Goal: Task Accomplishment & Management: Manage account settings

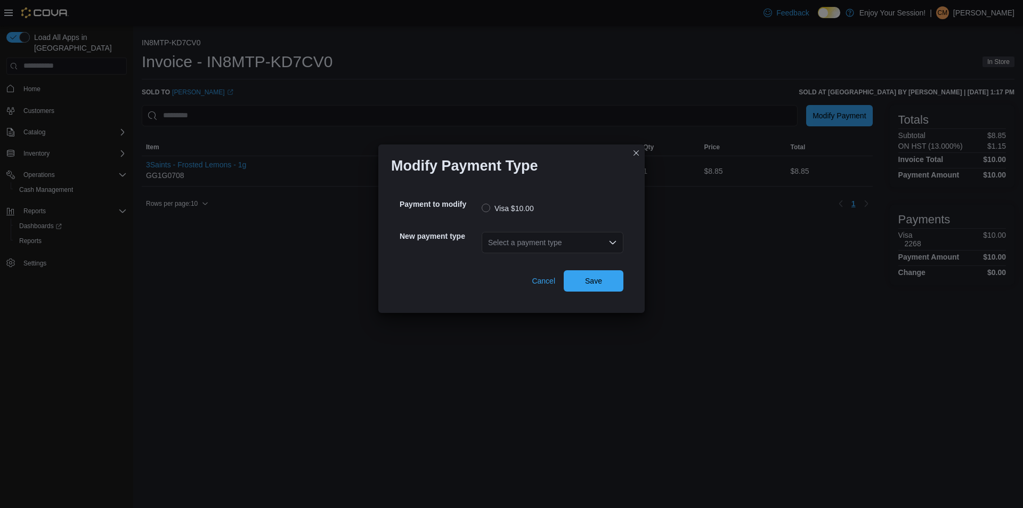
click at [520, 241] on div "Select a payment type" at bounding box center [553, 242] width 142 height 21
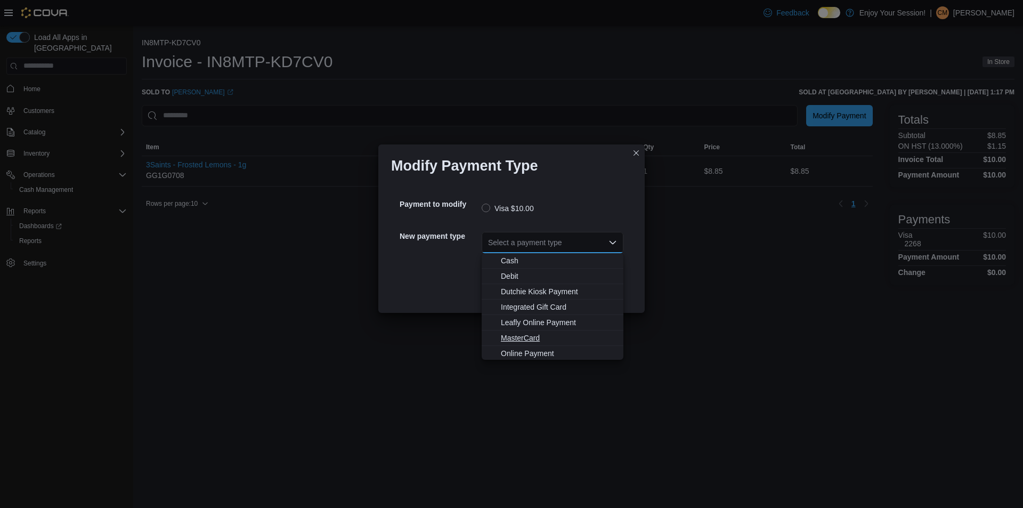
click at [529, 339] on span "MasterCard" at bounding box center [559, 338] width 116 height 11
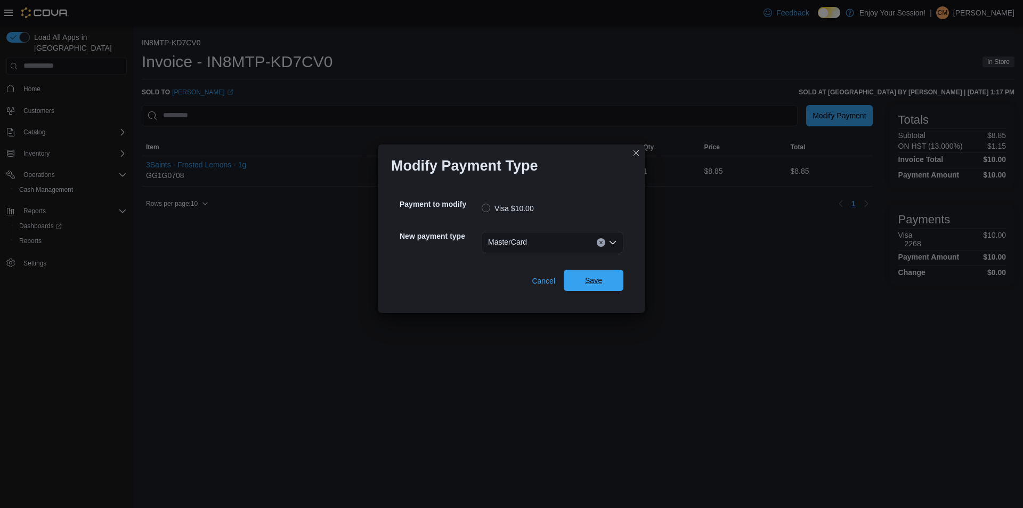
drag, startPoint x: 590, startPoint y: 280, endPoint x: 585, endPoint y: 282, distance: 5.5
click at [589, 280] on span "Save" at bounding box center [593, 280] width 17 height 11
drag, startPoint x: 523, startPoint y: 244, endPoint x: 527, endPoint y: 237, distance: 7.4
click at [523, 241] on div "Select a payment type" at bounding box center [553, 242] width 142 height 21
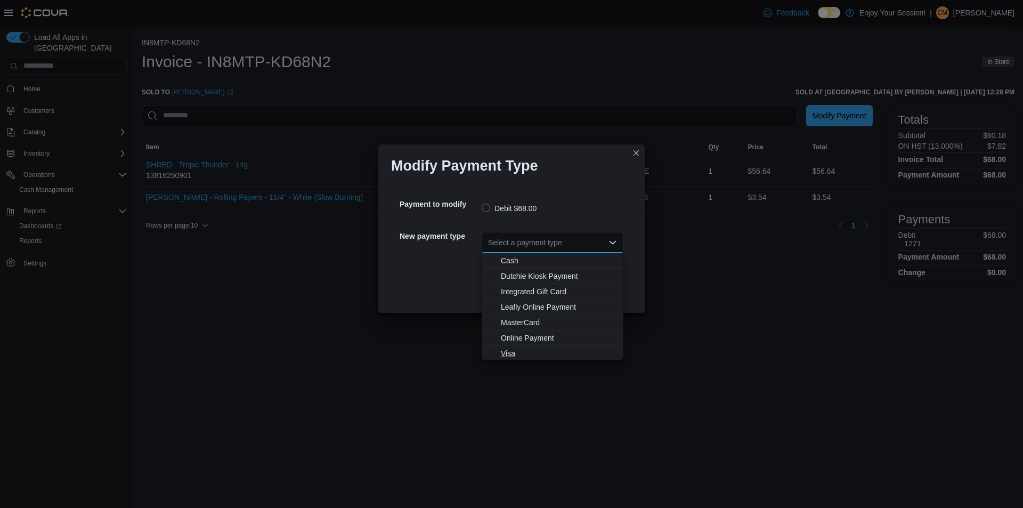
click at [528, 350] on span "Visa" at bounding box center [559, 353] width 116 height 11
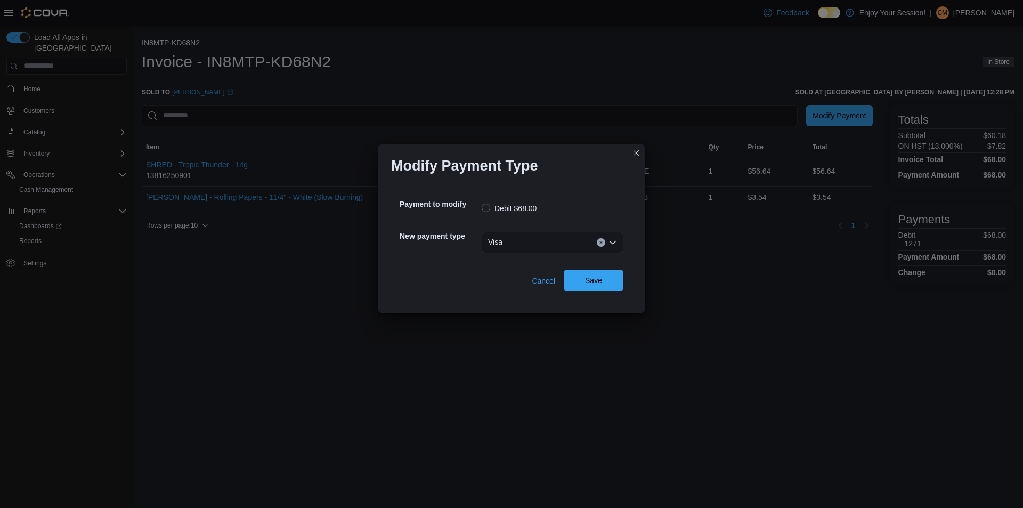
click at [618, 272] on button "Save" at bounding box center [594, 280] width 60 height 21
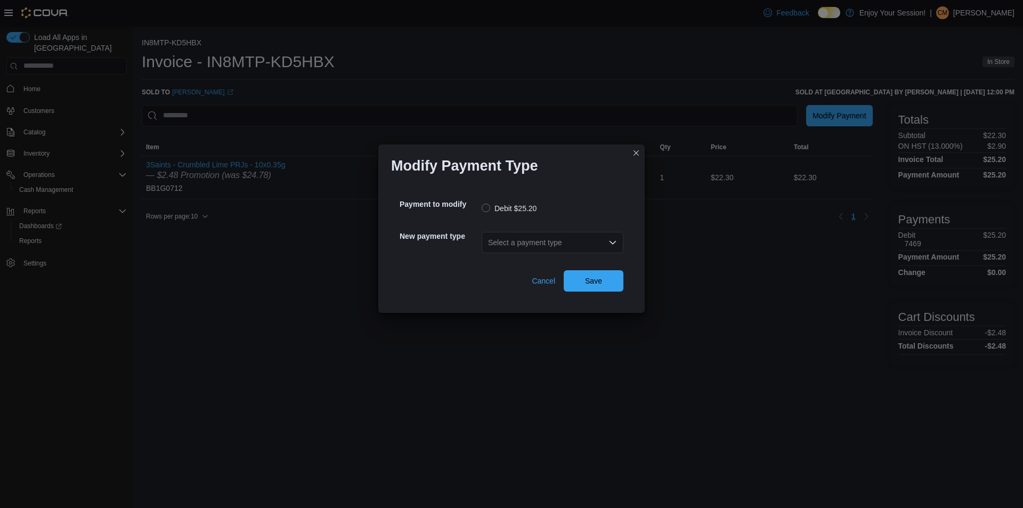
click at [539, 242] on div "Select a payment type" at bounding box center [553, 242] width 142 height 21
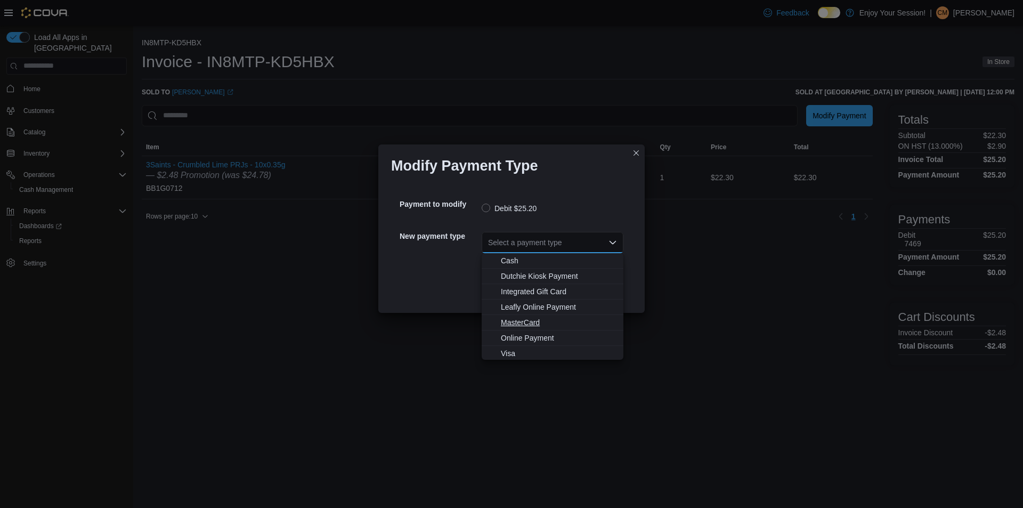
click at [535, 322] on span "MasterCard" at bounding box center [559, 322] width 116 height 11
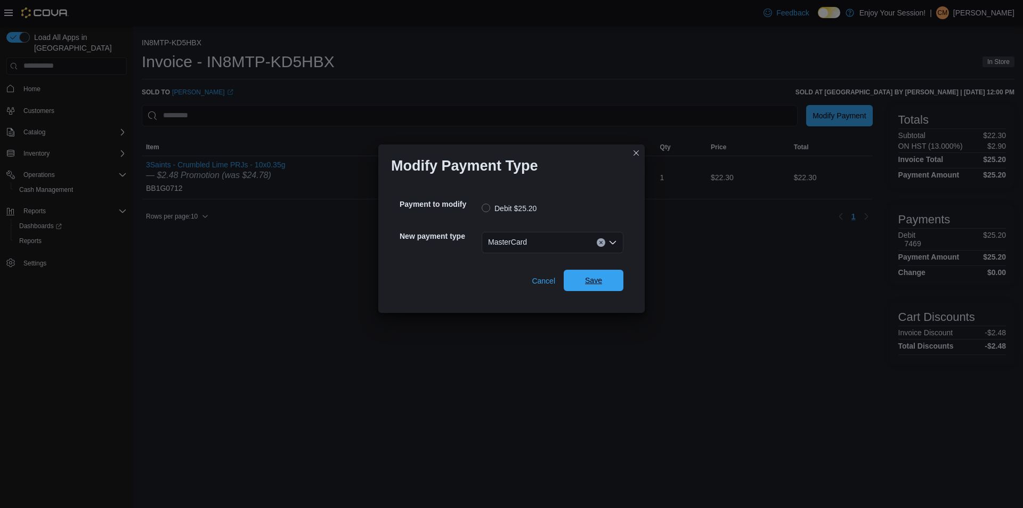
click at [598, 289] on span "Save" at bounding box center [593, 280] width 47 height 21
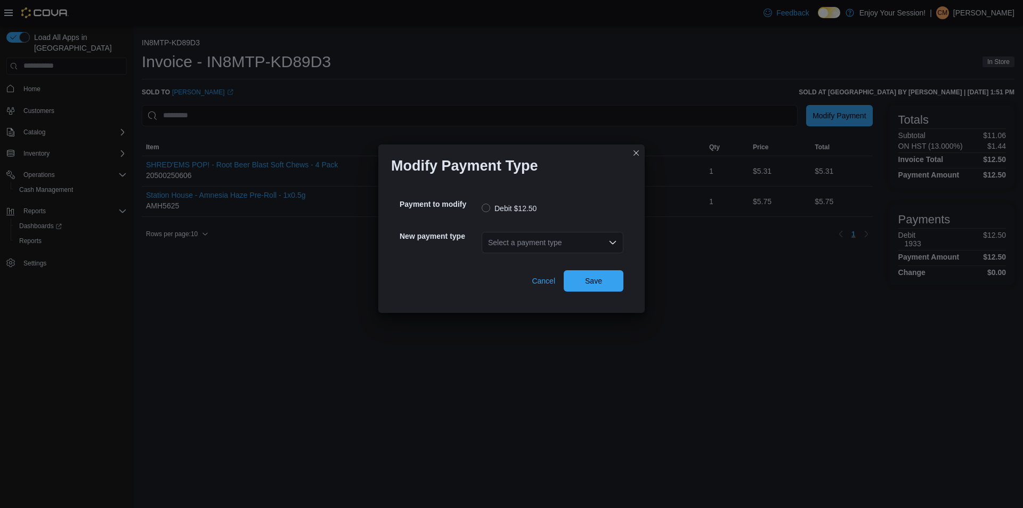
click at [532, 236] on div "Select a payment type" at bounding box center [553, 242] width 142 height 21
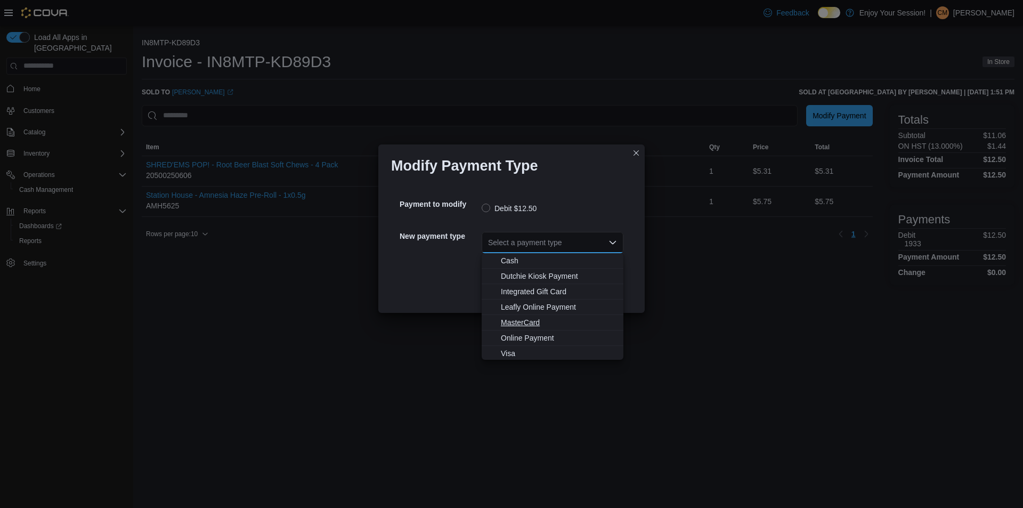
click at [548, 321] on span "MasterCard" at bounding box center [559, 322] width 116 height 11
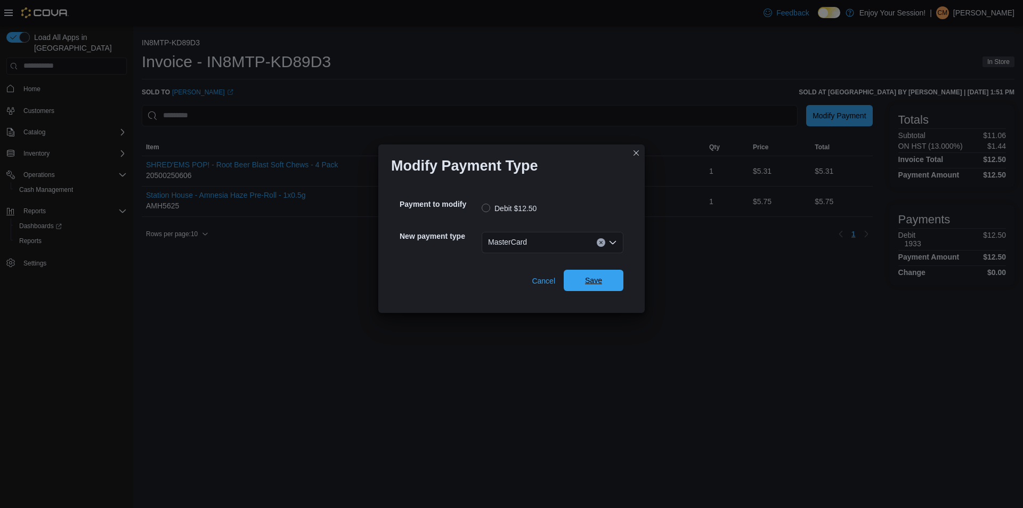
click at [592, 282] on span "Save" at bounding box center [593, 280] width 17 height 11
